Goal: Entertainment & Leisure: Consume media (video, audio)

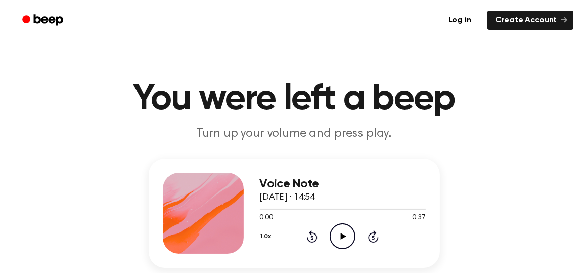
scroll to position [61, 0]
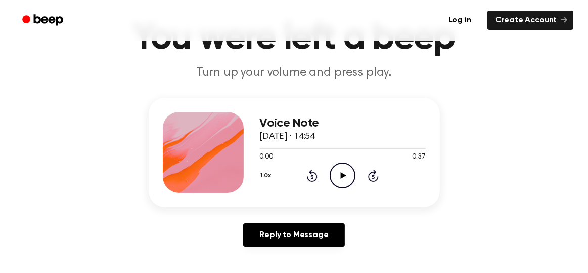
click at [345, 177] on icon "Play Audio" at bounding box center [343, 175] width 26 height 26
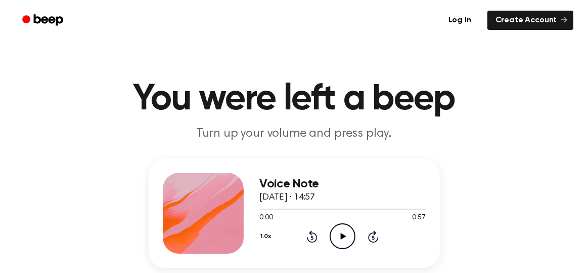
click at [342, 237] on icon at bounding box center [344, 236] width 6 height 7
click at [342, 239] on icon "Play Audio" at bounding box center [343, 236] width 26 height 26
click at [343, 237] on icon at bounding box center [344, 236] width 6 height 7
